Goal: Find contact information: Find contact information

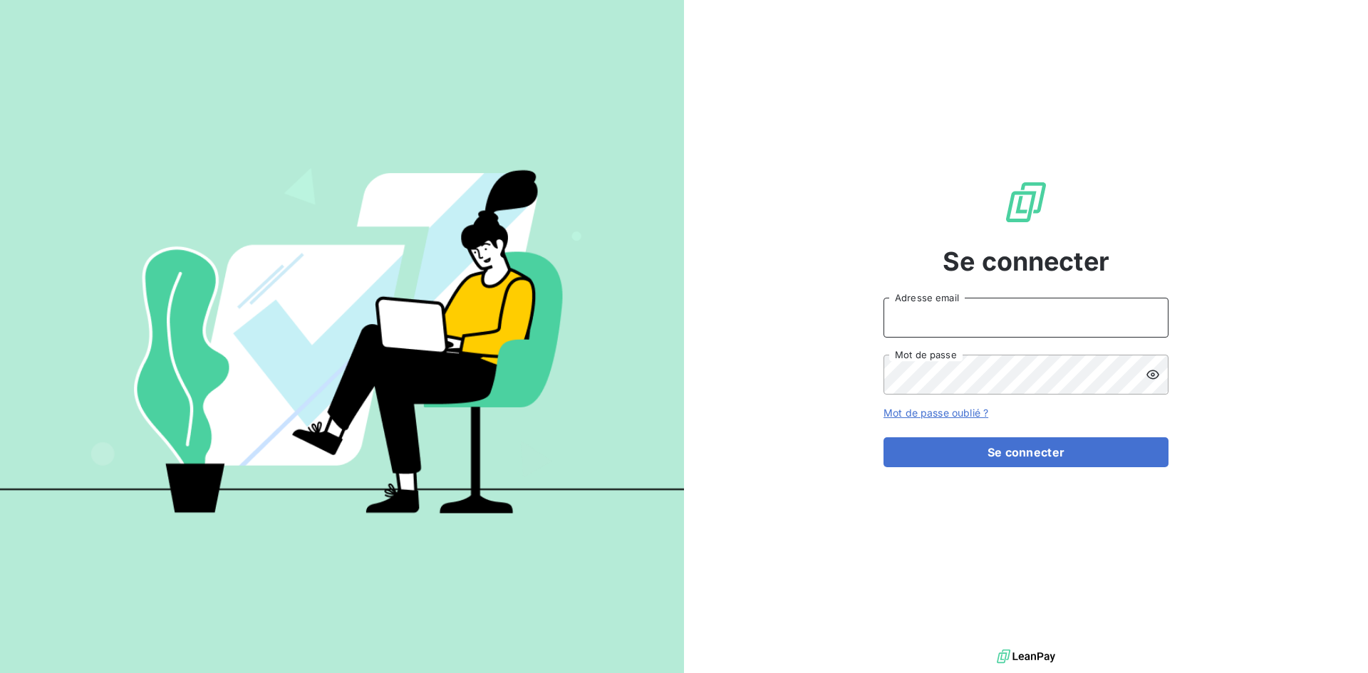
type input "[EMAIL_ADDRESS][DOMAIN_NAME]"
click at [1063, 306] on input "[EMAIL_ADDRESS][DOMAIN_NAME]" at bounding box center [1026, 318] width 285 height 40
drag, startPoint x: 1360, startPoint y: 408, endPoint x: 1268, endPoint y: 419, distance: 92.6
click at [1360, 408] on div "Se connecter [EMAIL_ADDRESS][DOMAIN_NAME] Adresse email Mot de passe Mot de pas…" at bounding box center [1026, 323] width 684 height 646
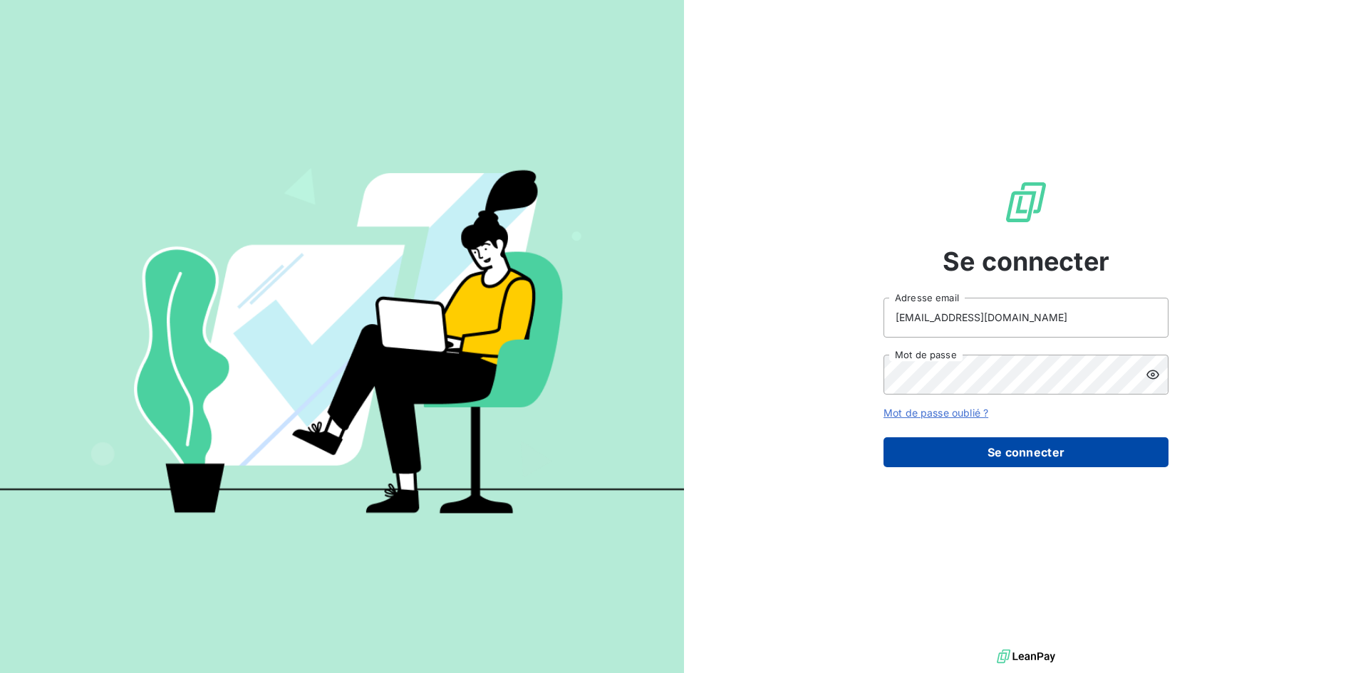
click at [1040, 455] on button "Se connecter" at bounding box center [1026, 453] width 285 height 30
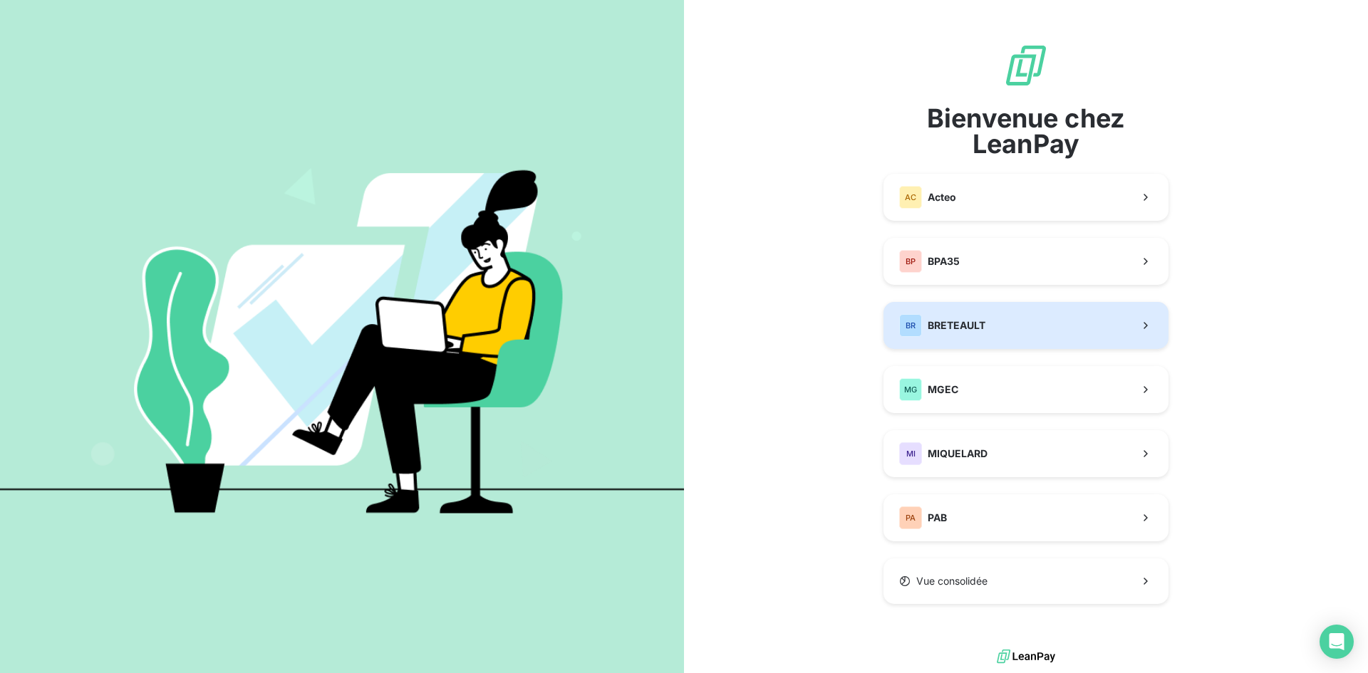
click at [1020, 341] on button "[PERSON_NAME]" at bounding box center [1026, 325] width 285 height 47
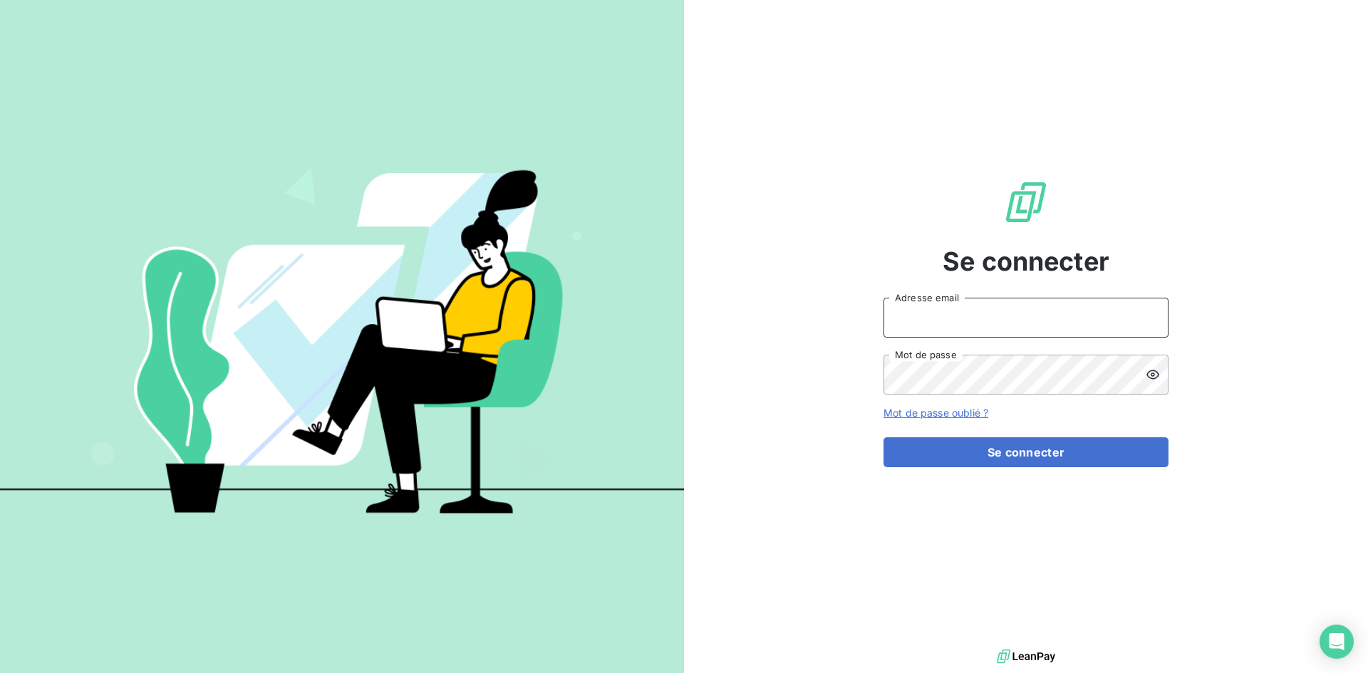
type input "[EMAIL_ADDRESS][DOMAIN_NAME]"
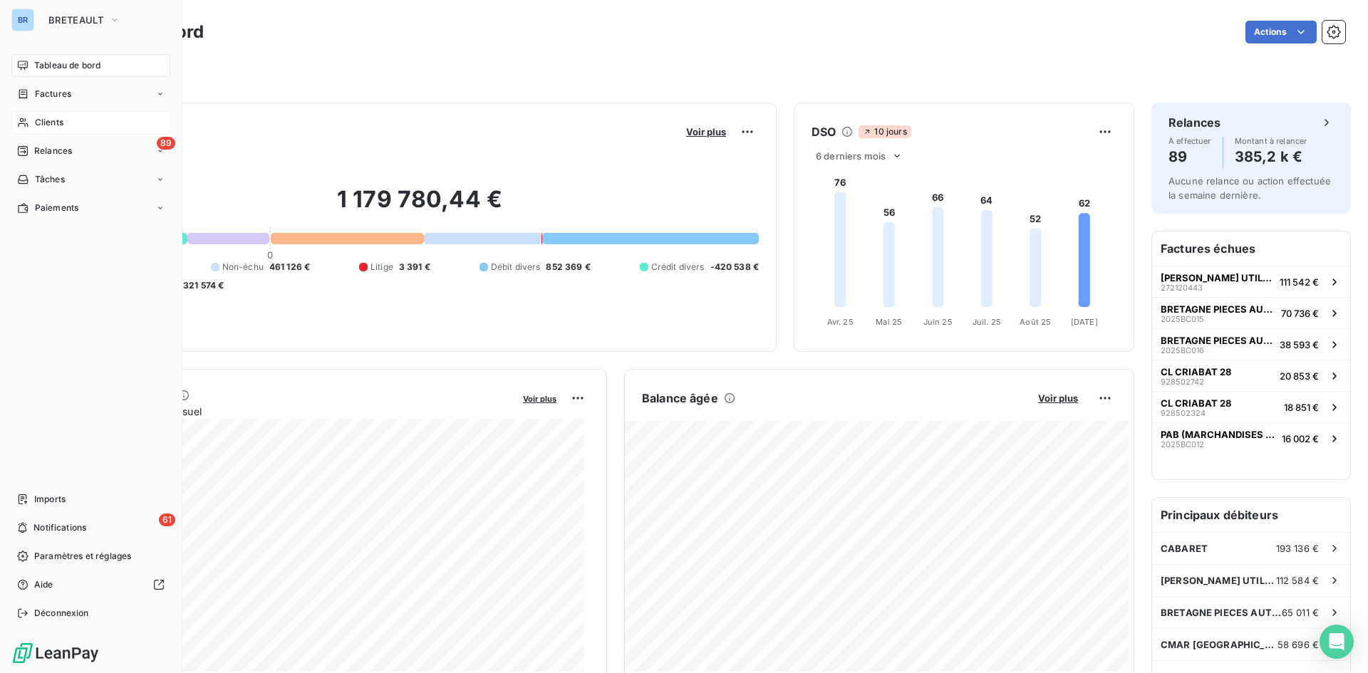
click at [51, 118] on span "Clients" at bounding box center [49, 122] width 29 height 13
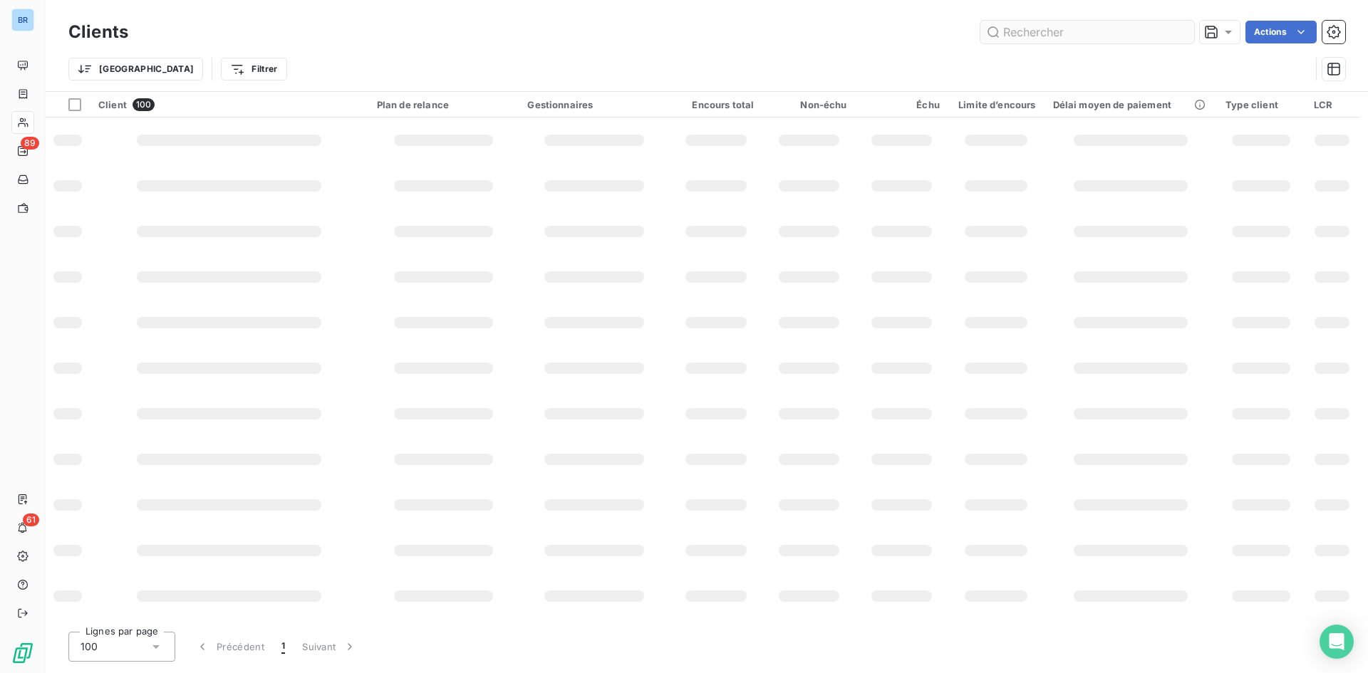
click at [1056, 31] on input "text" at bounding box center [1088, 32] width 214 height 23
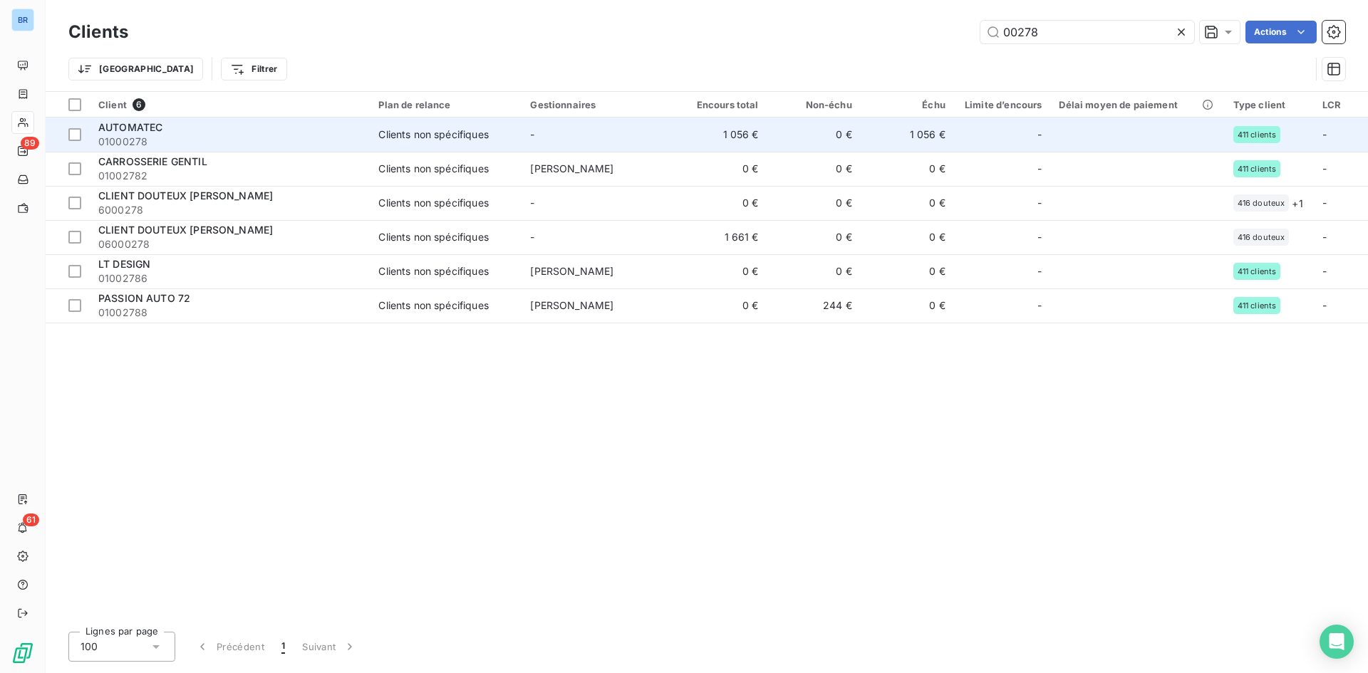
type input "00278"
click at [127, 125] on span "AUTOMATEC" at bounding box center [130, 127] width 64 height 12
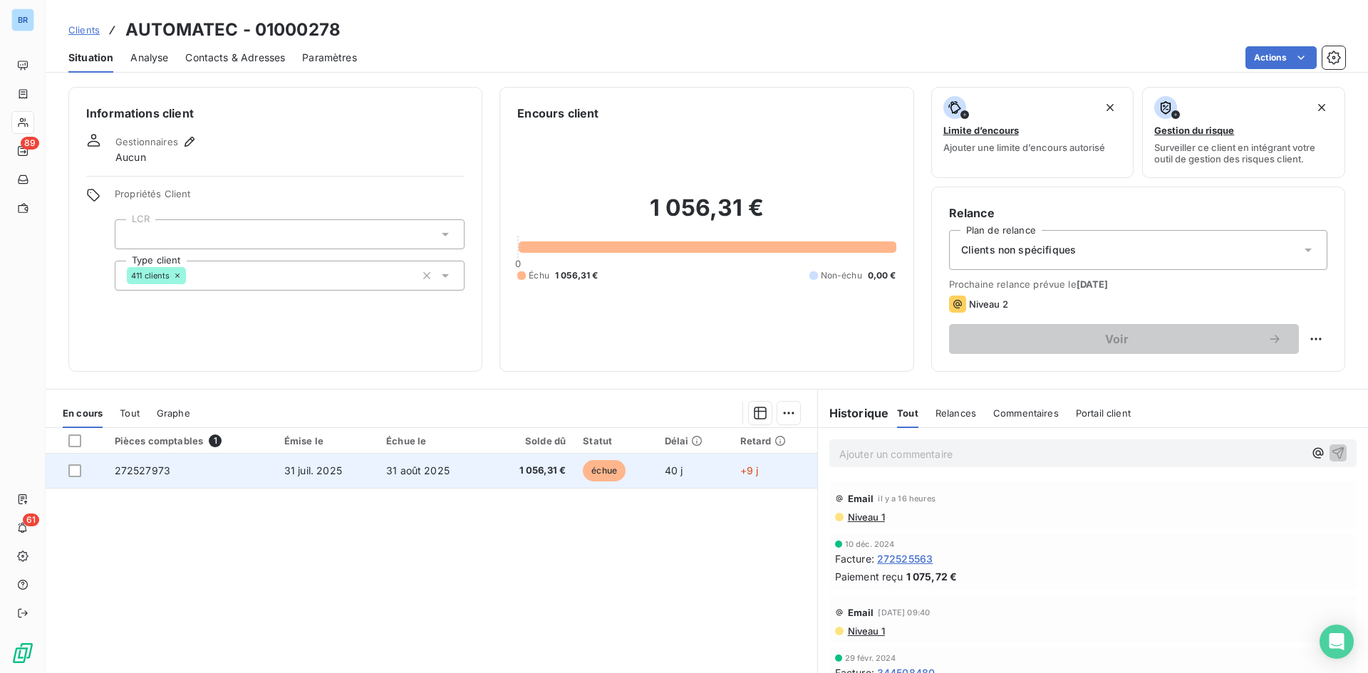
click at [314, 468] on span "31 juil. 2025" at bounding box center [313, 471] width 58 height 12
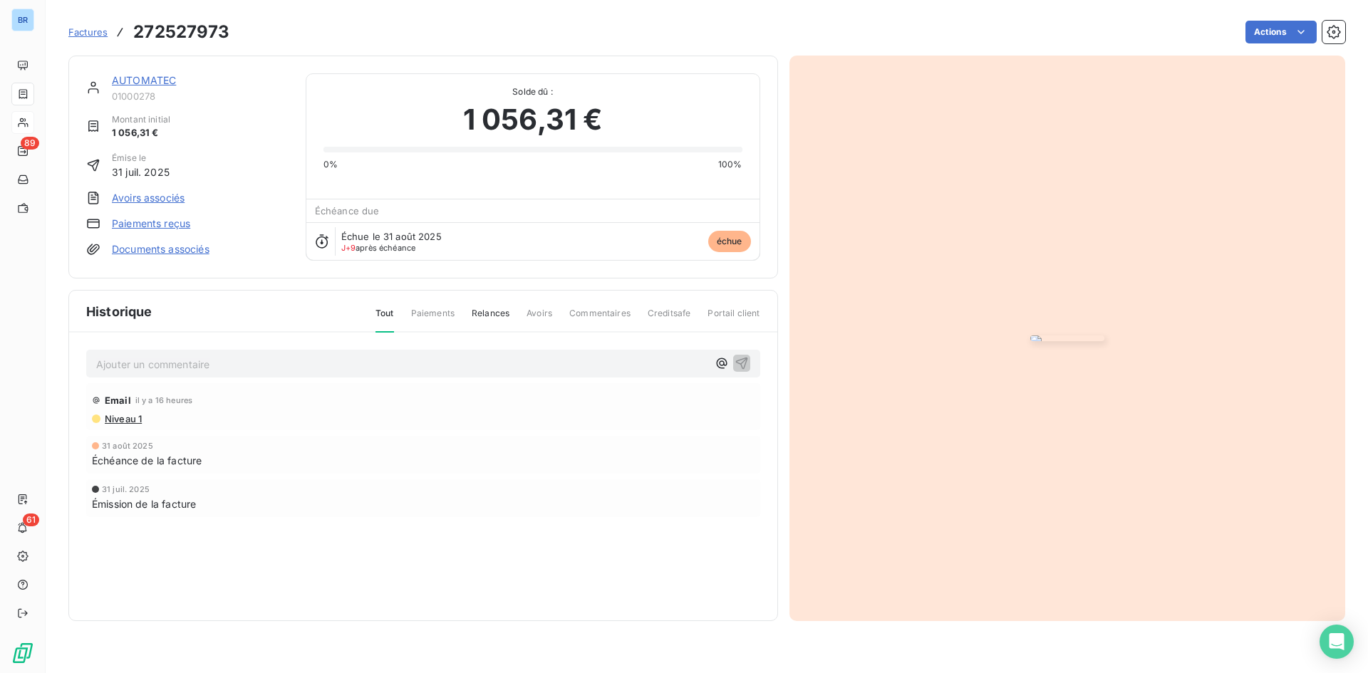
click at [157, 71] on div "AUTOMATEC 01000278 Montant initial 1 056,31 € Émise le [DATE] Avoirs associés P…" at bounding box center [423, 167] width 710 height 223
click at [157, 84] on link "AUTOMATEC" at bounding box center [144, 80] width 64 height 12
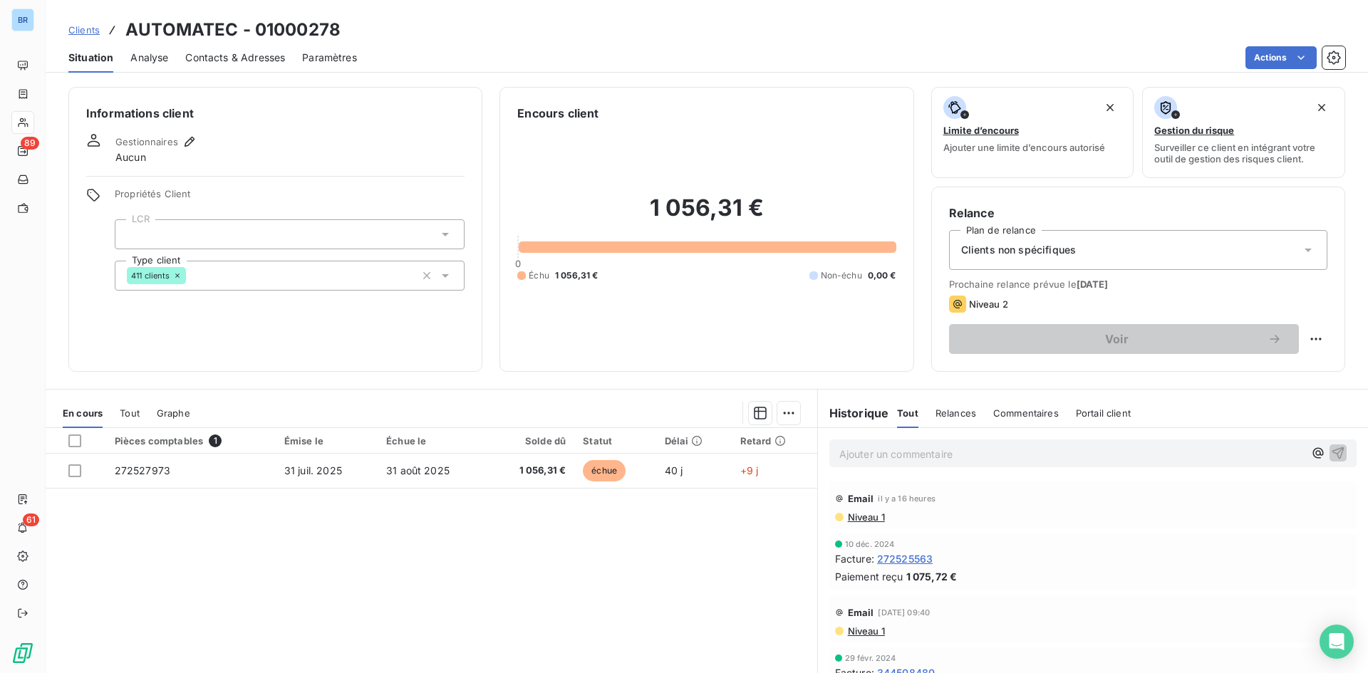
click at [239, 63] on span "Contacts & Adresses" at bounding box center [235, 58] width 100 height 14
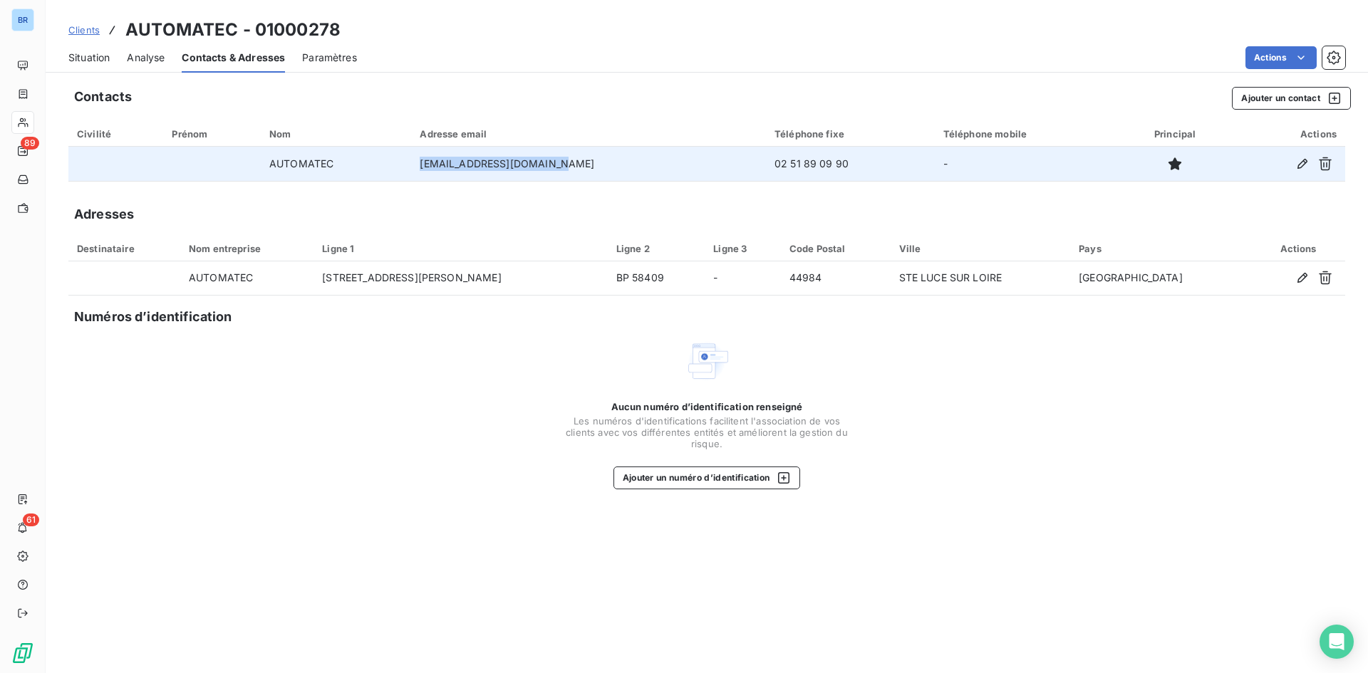
drag, startPoint x: 572, startPoint y: 162, endPoint x: 423, endPoint y: 164, distance: 148.9
click at [423, 164] on tr "AUTOMATEC [EMAIL_ADDRESS][DOMAIN_NAME] 02 51 89 09 90 -" at bounding box center [706, 164] width 1277 height 34
copy tr "[EMAIL_ADDRESS][DOMAIN_NAME]"
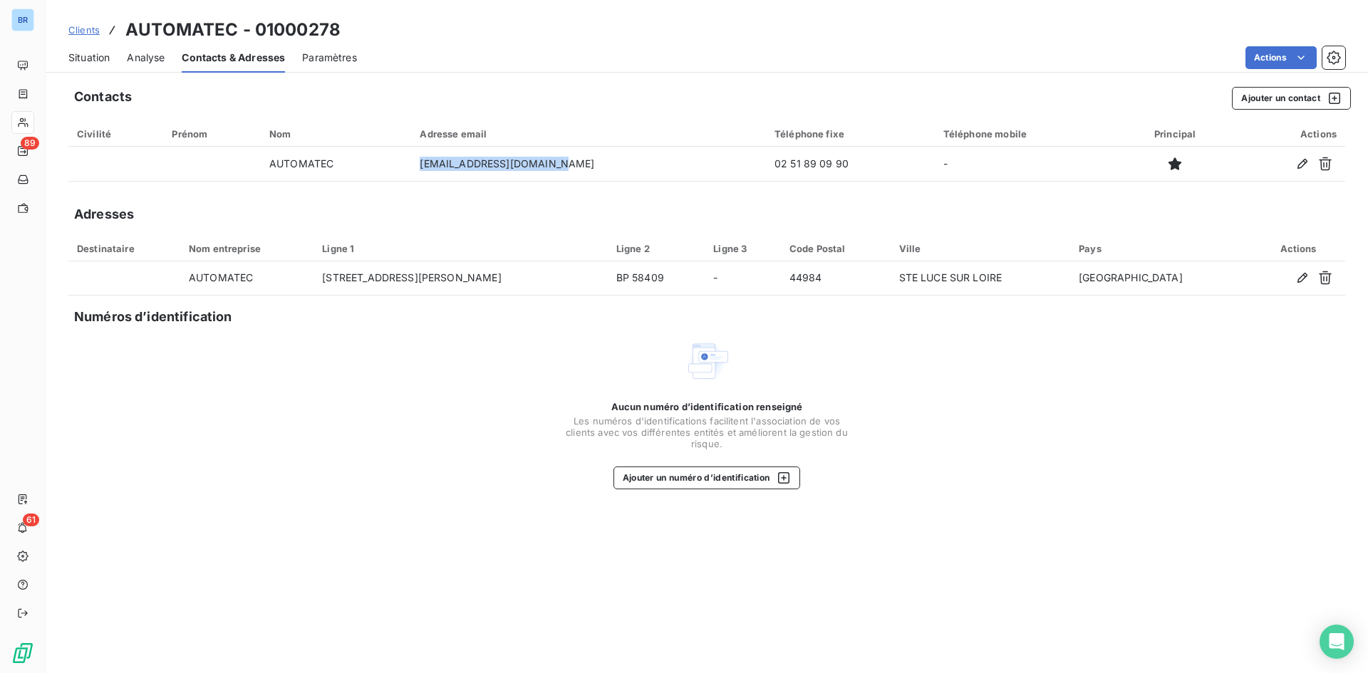
click at [93, 34] on span "Clients" at bounding box center [83, 29] width 31 height 11
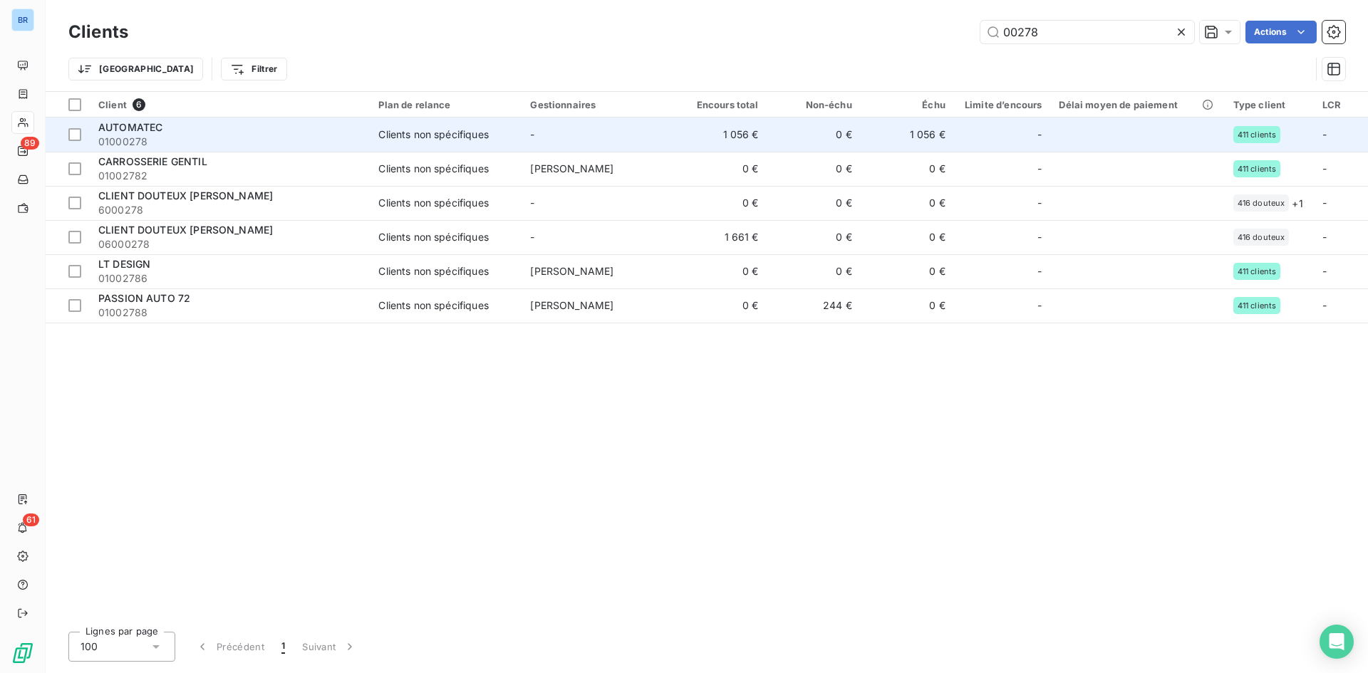
click at [138, 135] on span "01000278" at bounding box center [229, 142] width 263 height 14
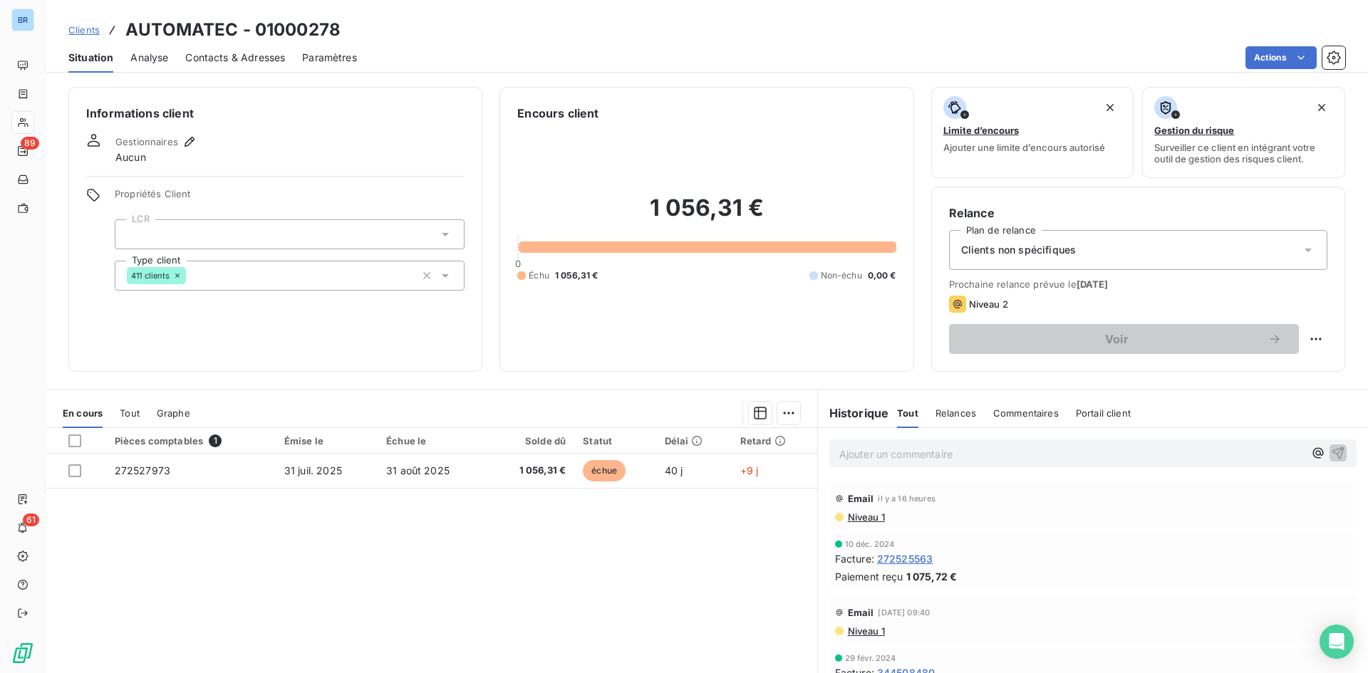
click at [948, 410] on span "Relances" at bounding box center [956, 413] width 41 height 11
click at [1031, 408] on span "Commentaires" at bounding box center [1028, 413] width 66 height 11
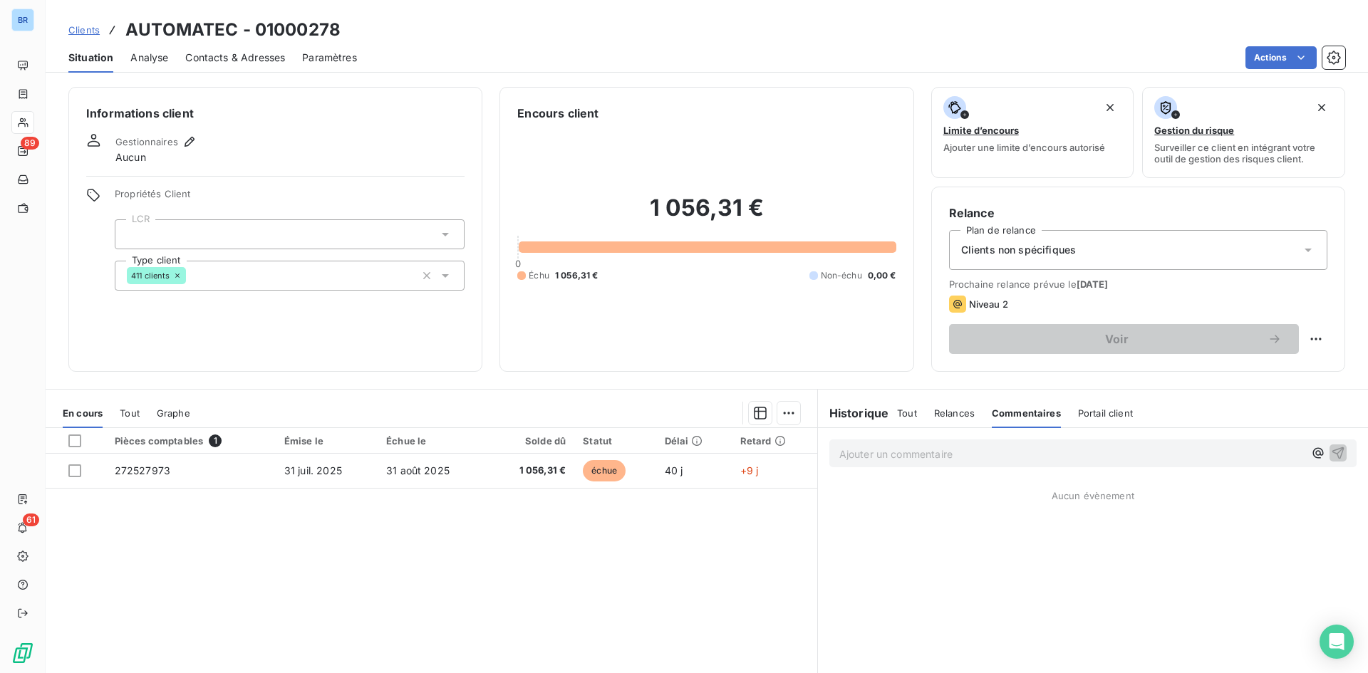
click at [978, 457] on p "Ajouter un commentaire ﻿" at bounding box center [1071, 454] width 465 height 18
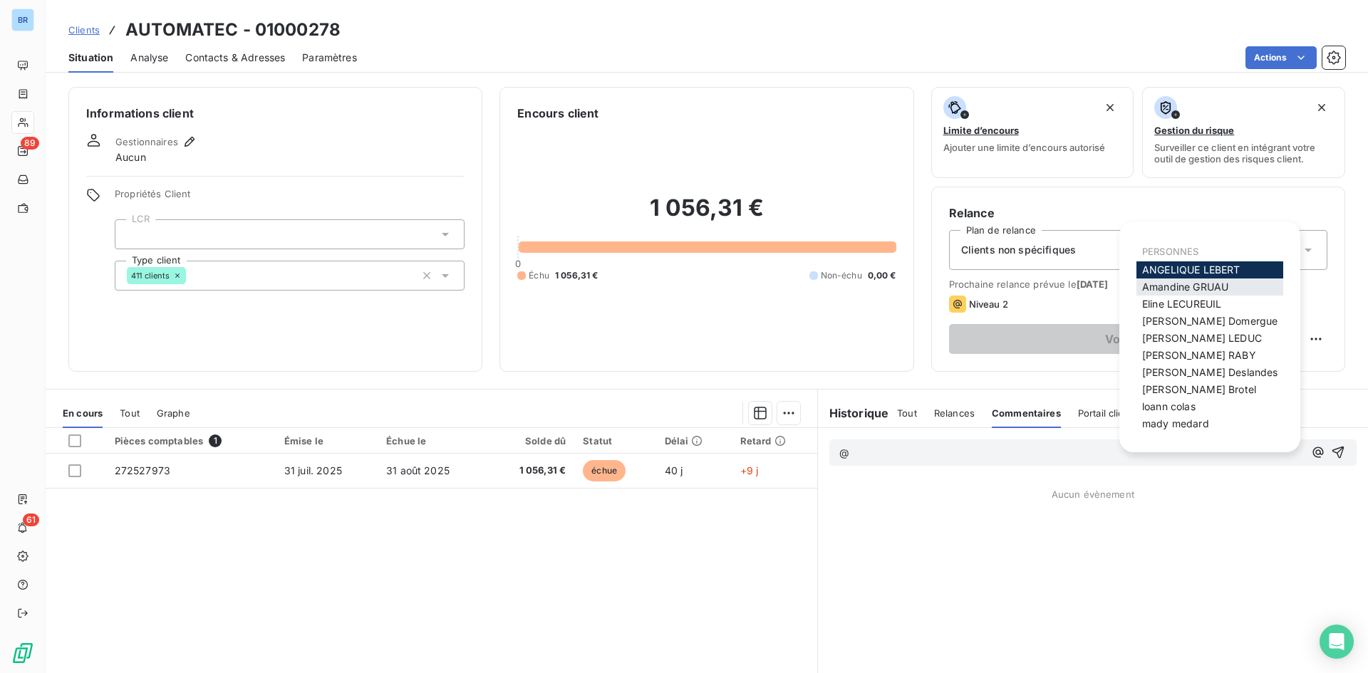
click at [1192, 289] on span "Amandine GRUAU" at bounding box center [1185, 287] width 86 height 12
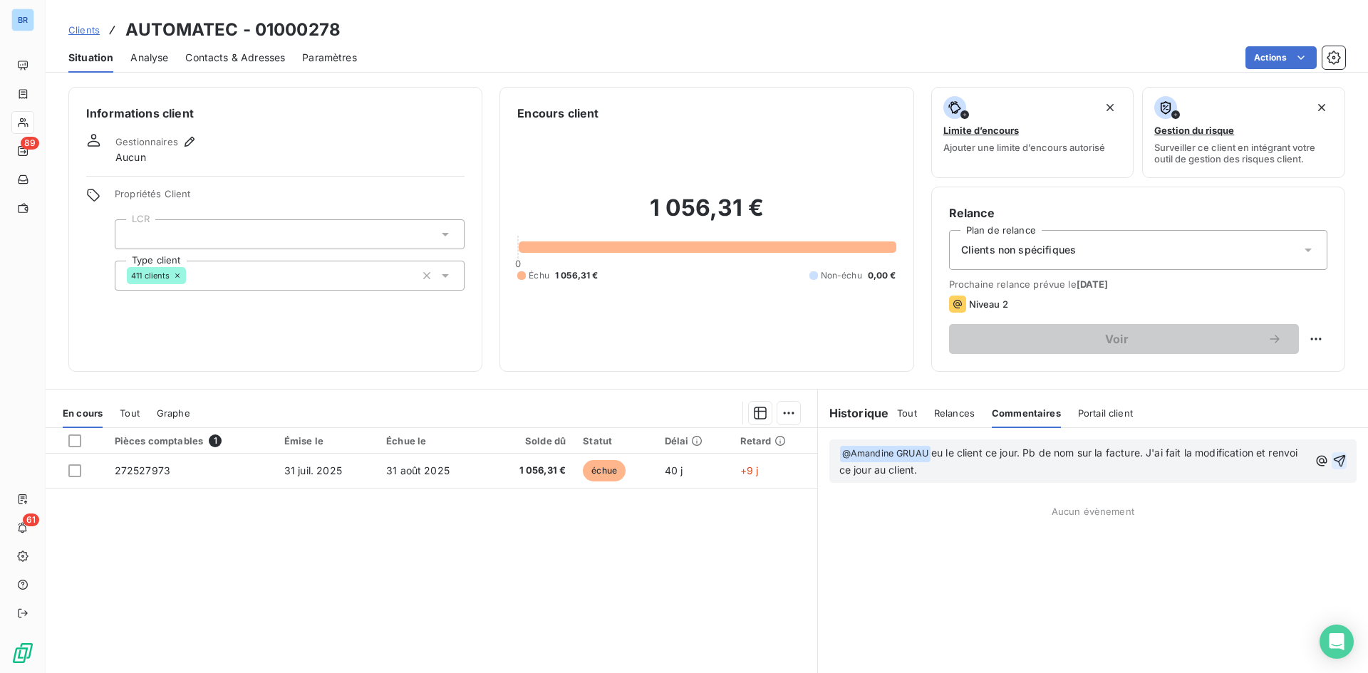
click at [1333, 456] on icon "button" at bounding box center [1340, 461] width 14 height 14
